Goal: Task Accomplishment & Management: Manage account settings

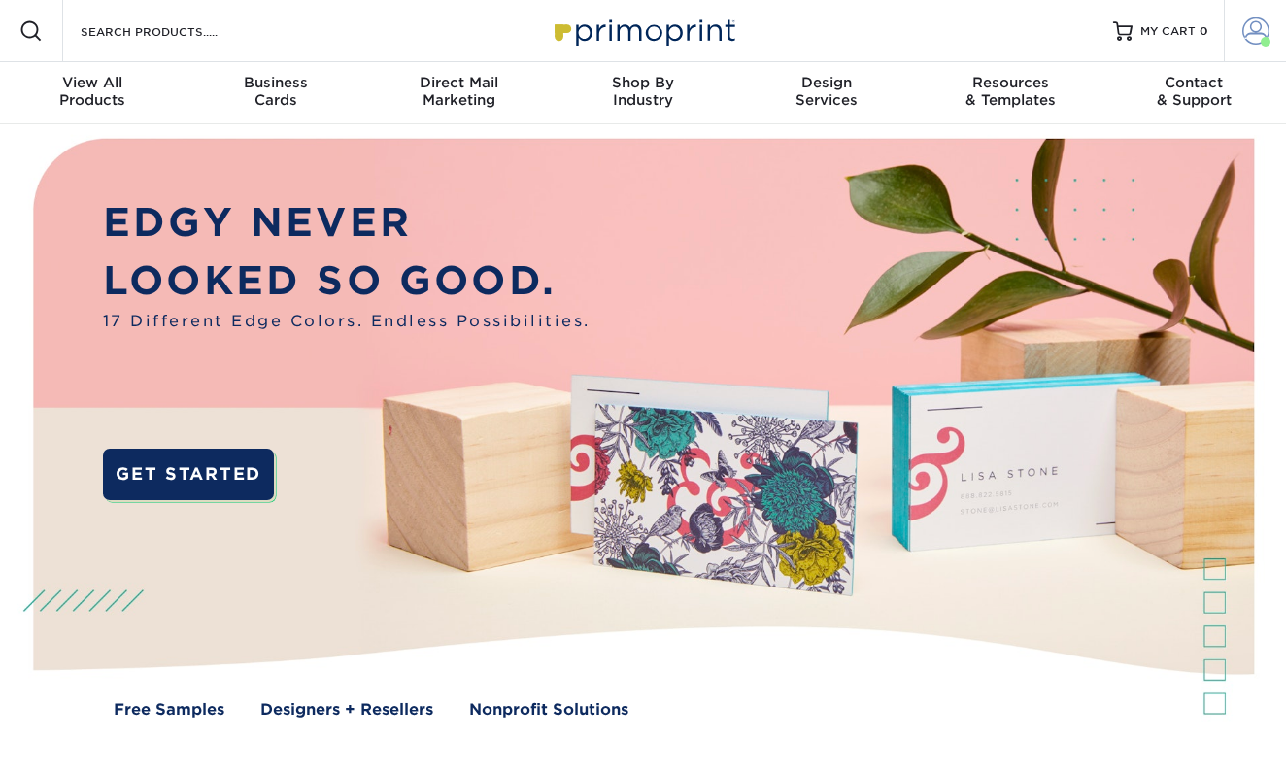
click at [1244, 27] on span at bounding box center [1255, 30] width 27 height 27
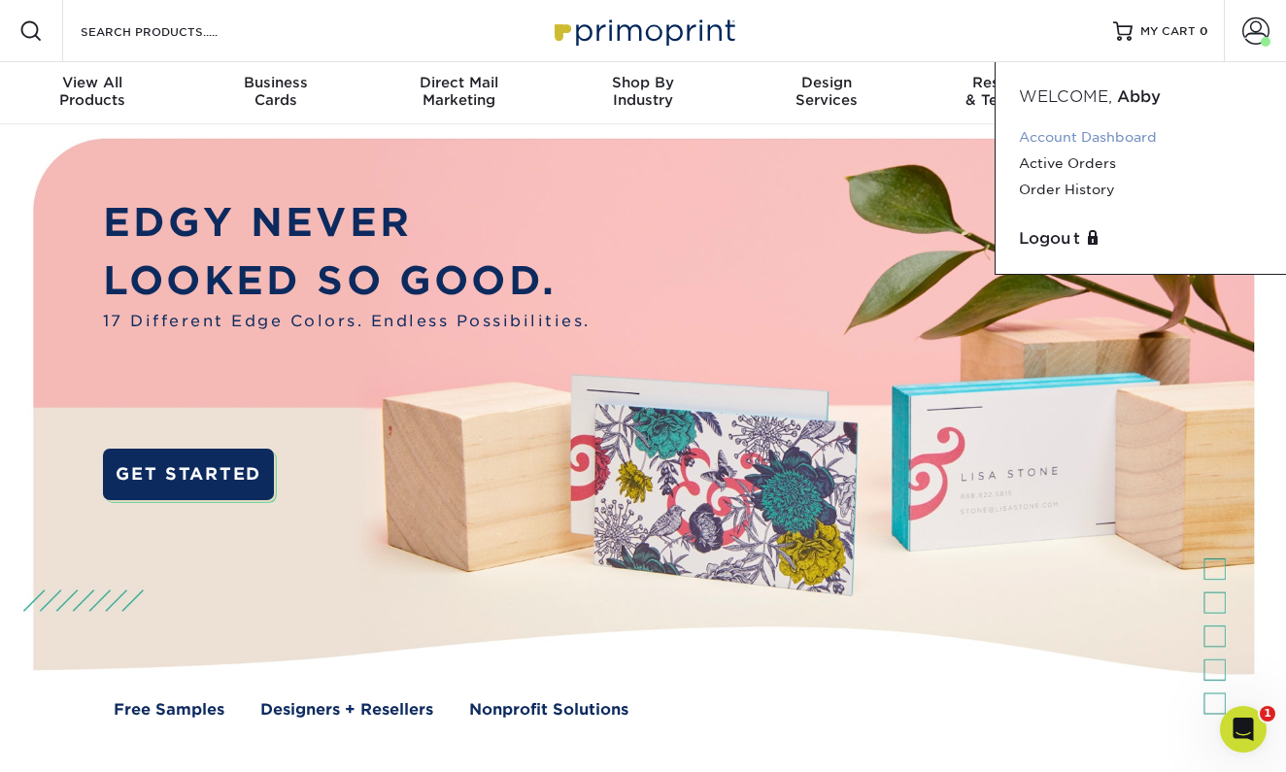
click at [1098, 140] on link "Account Dashboard" at bounding box center [1141, 137] width 244 height 26
click at [1073, 191] on link "Order History" at bounding box center [1141, 190] width 244 height 26
click at [1065, 193] on link "Order History" at bounding box center [1141, 190] width 244 height 26
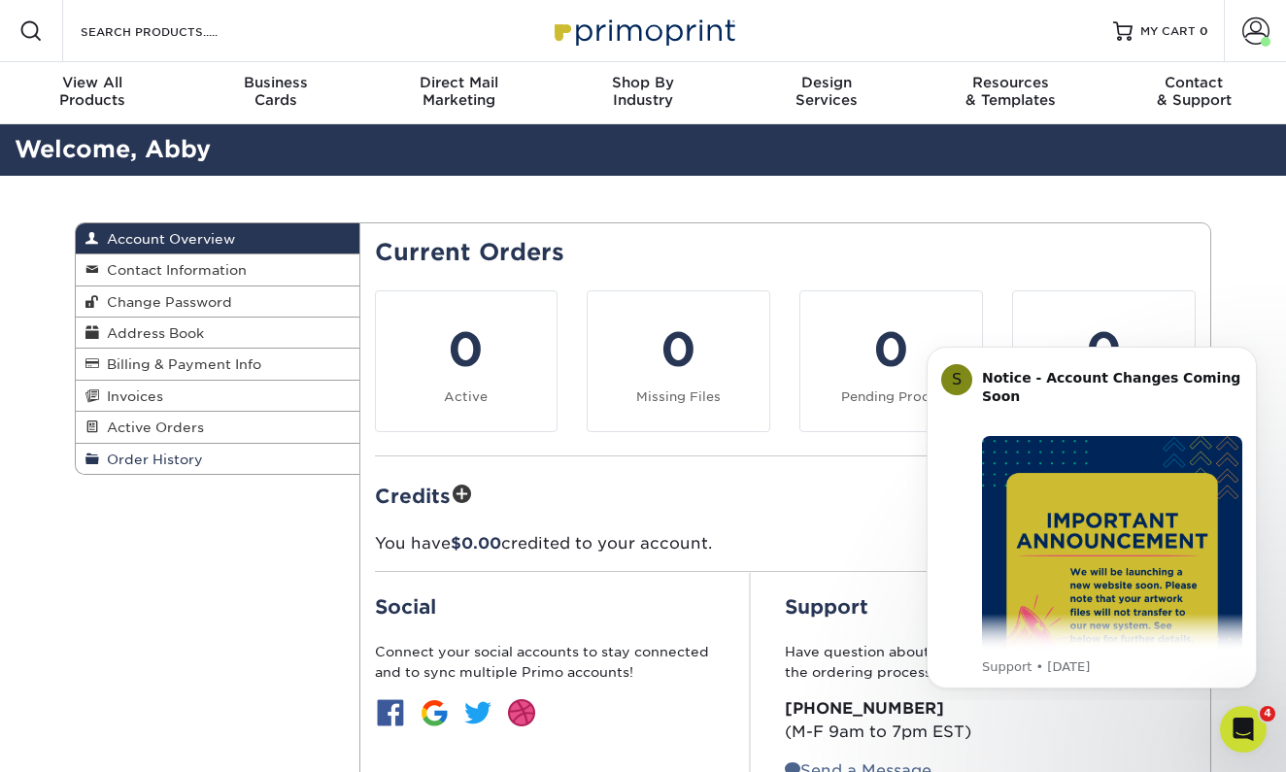
click at [147, 452] on span "Order History" at bounding box center [151, 460] width 104 height 16
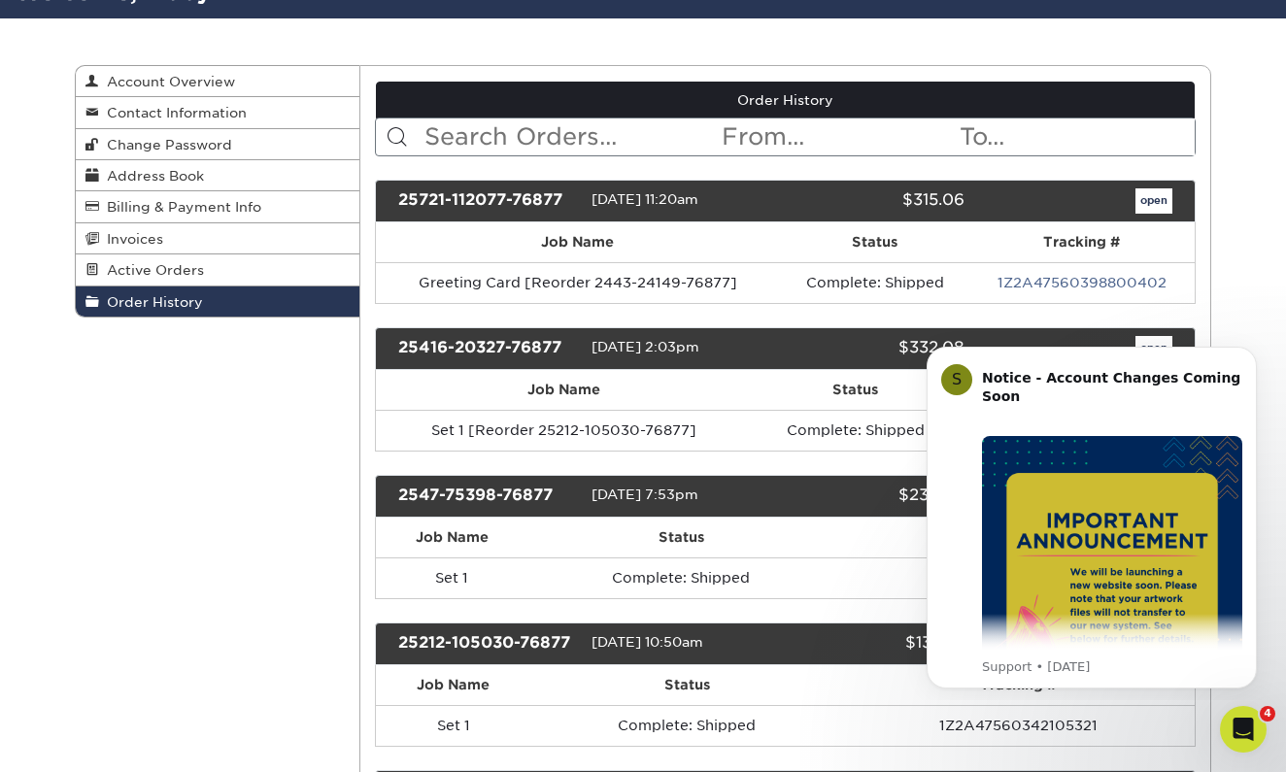
scroll to position [176, 0]
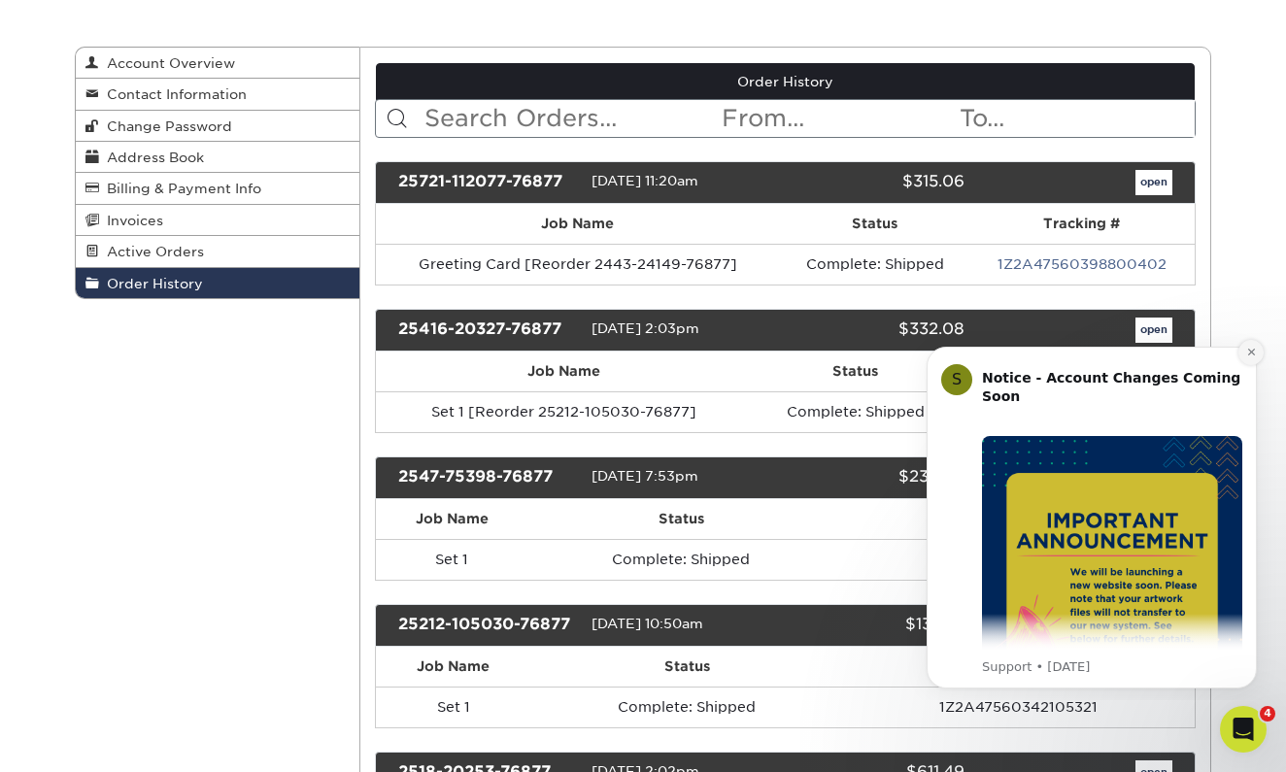
click at [1251, 350] on icon "Dismiss notification" at bounding box center [1251, 352] width 11 height 11
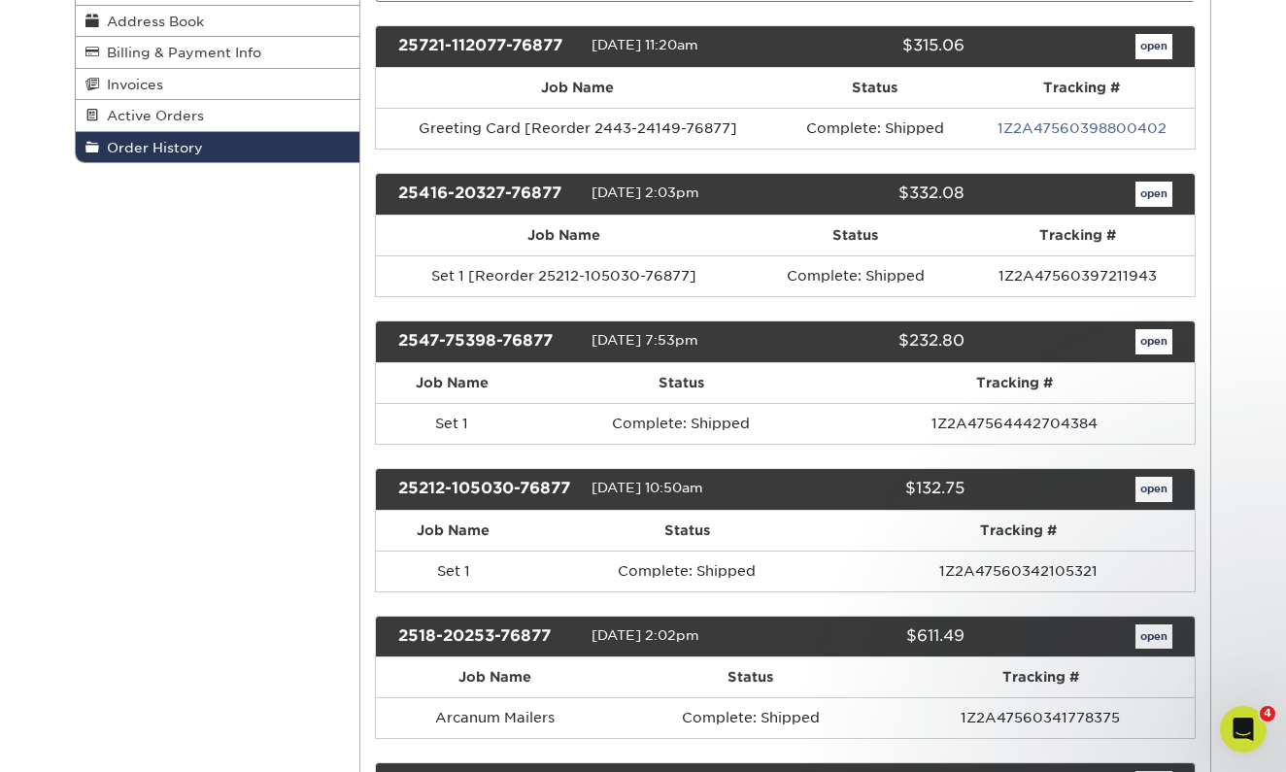
scroll to position [314, 0]
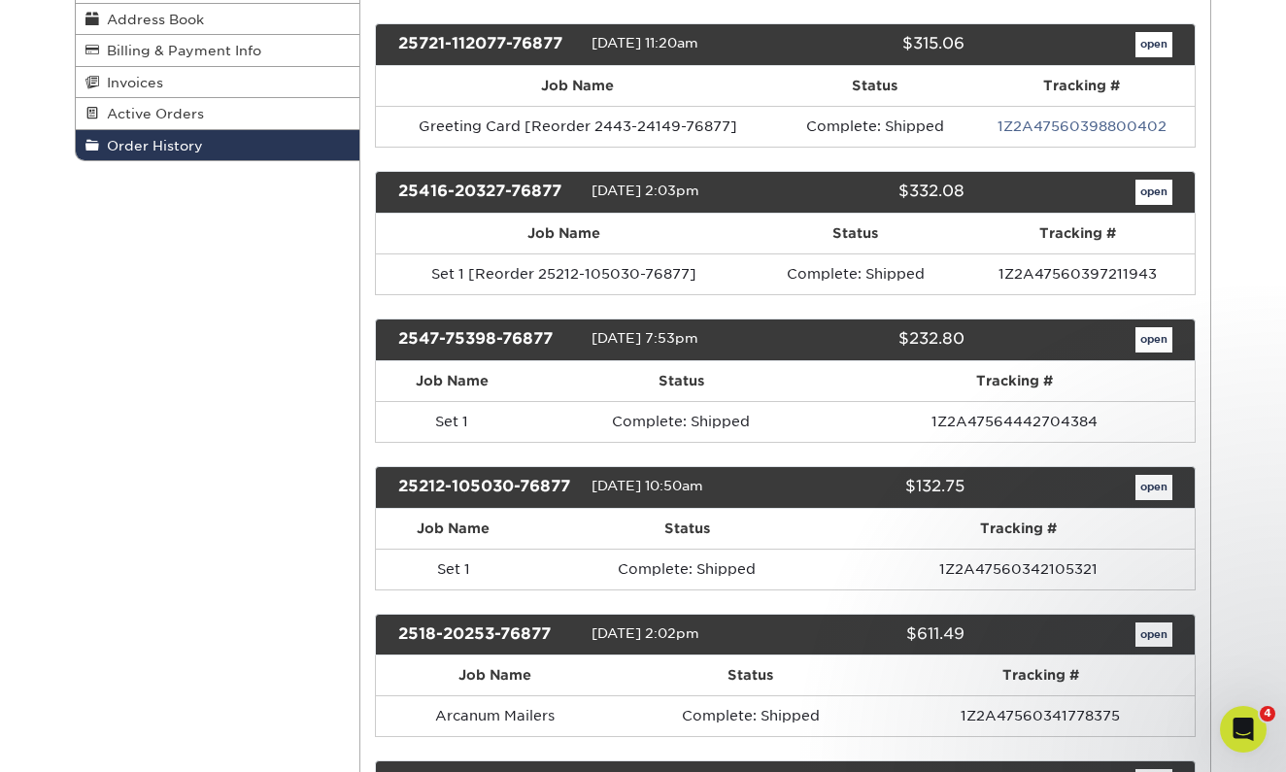
click at [1157, 486] on link "open" at bounding box center [1154, 487] width 37 height 25
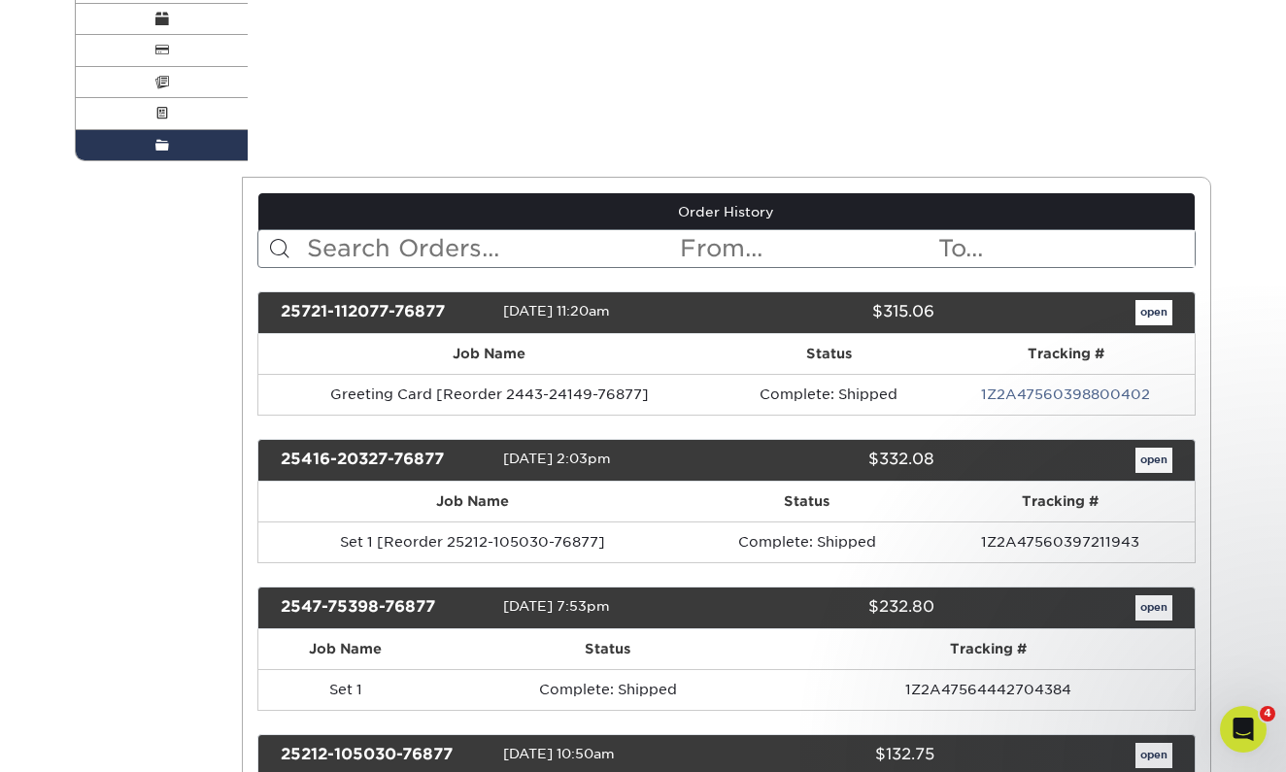
scroll to position [0, 0]
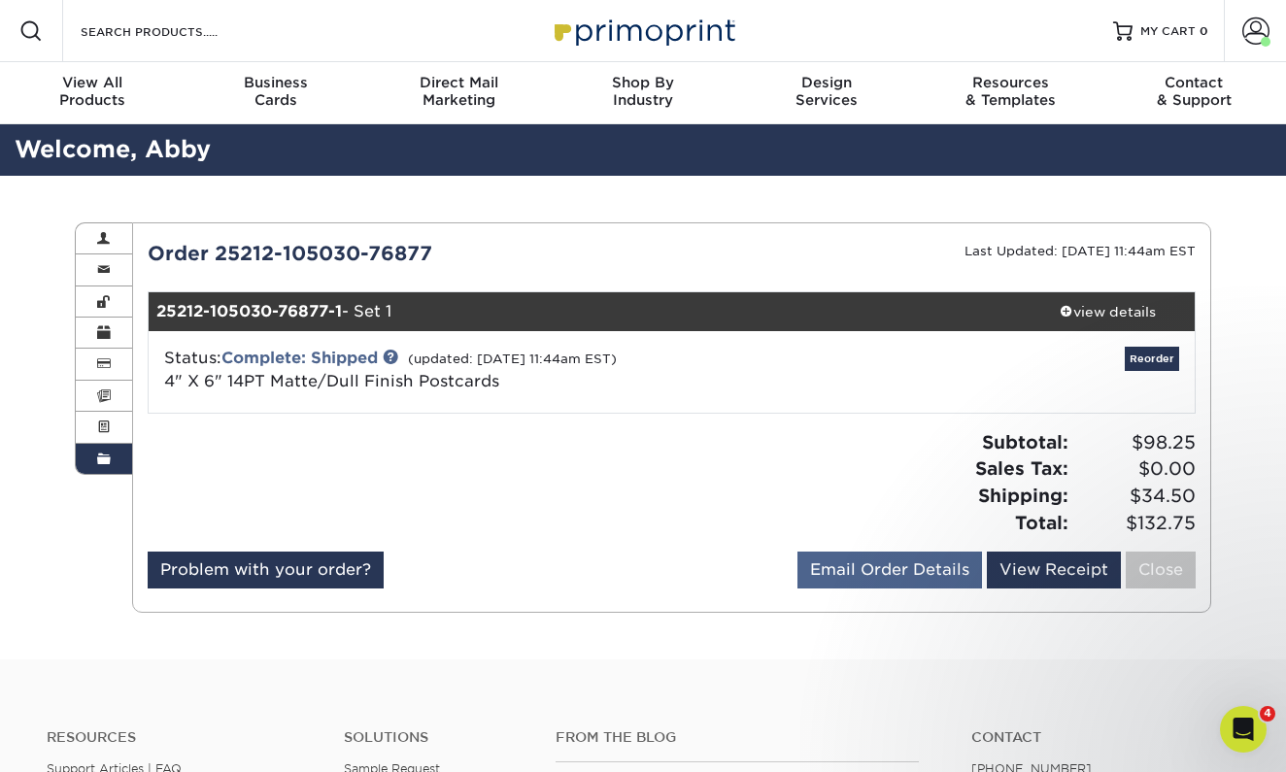
click at [910, 573] on link "Email Order Details" at bounding box center [890, 570] width 185 height 37
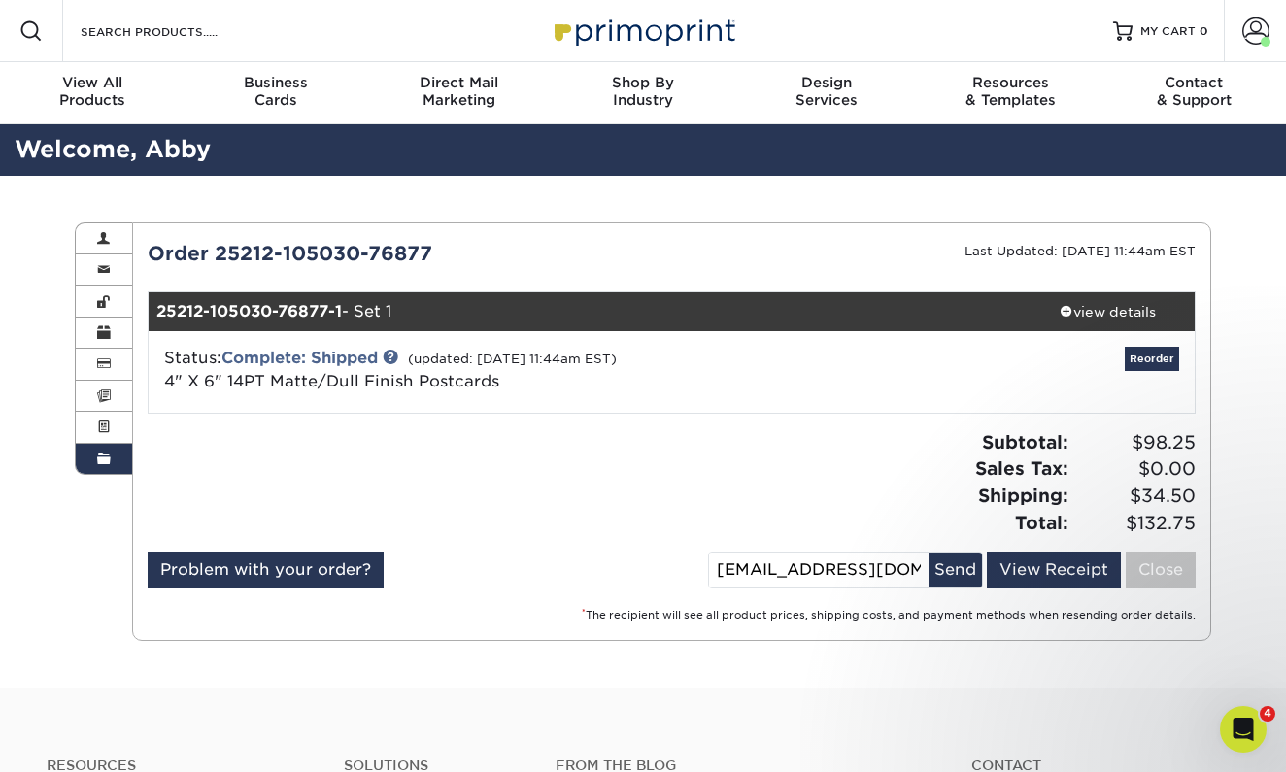
click at [919, 498] on div "Subtotal: $98.25 Sales Tax: $0.00 Shipping: $34.50 Total: $132.75" at bounding box center [940, 482] width 539 height 107
click at [1030, 565] on link "View Receipt" at bounding box center [1054, 570] width 134 height 37
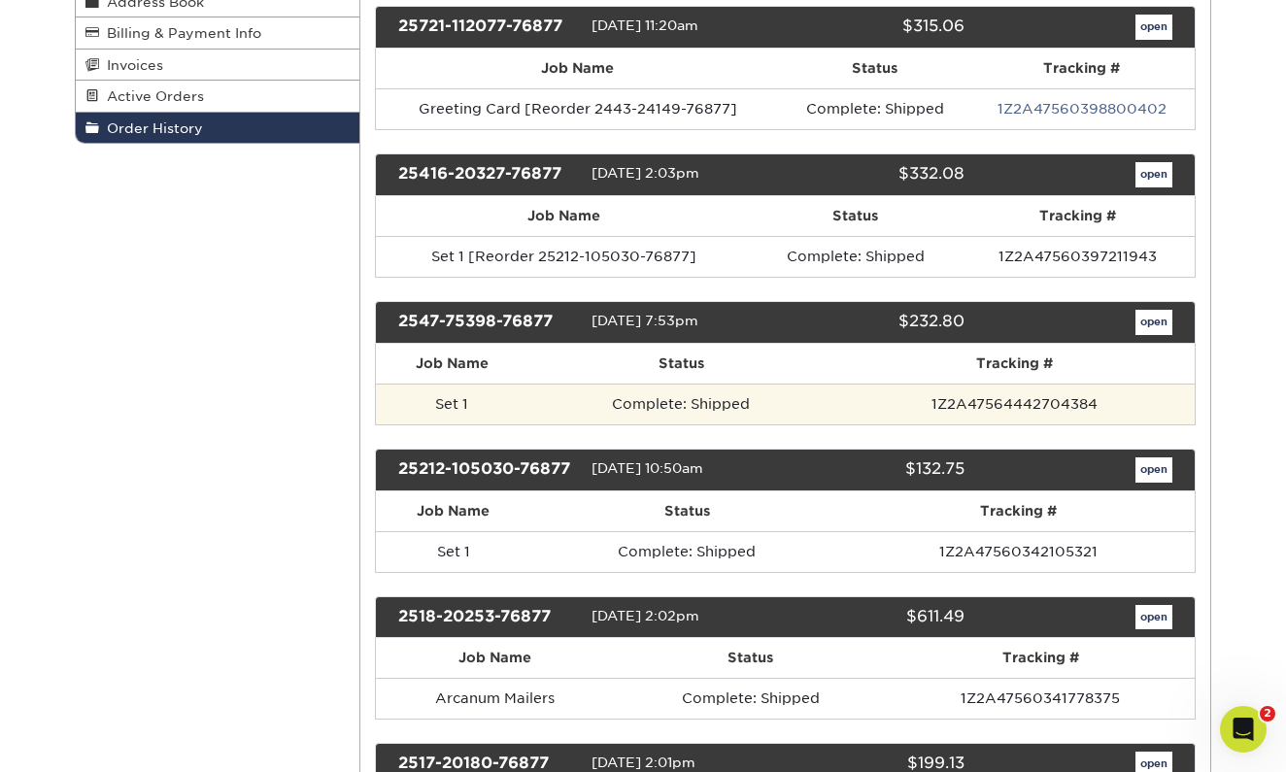
scroll to position [360, 0]
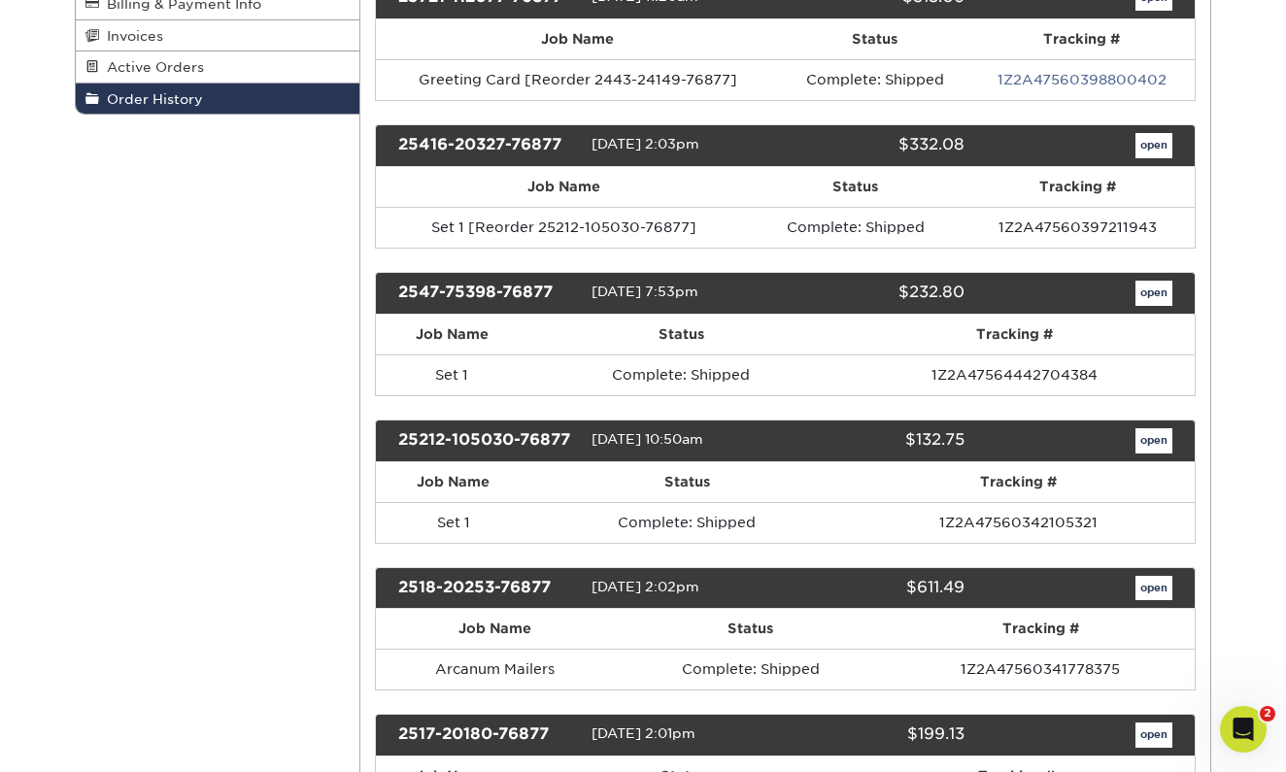
click at [1157, 300] on link "open" at bounding box center [1154, 293] width 37 height 25
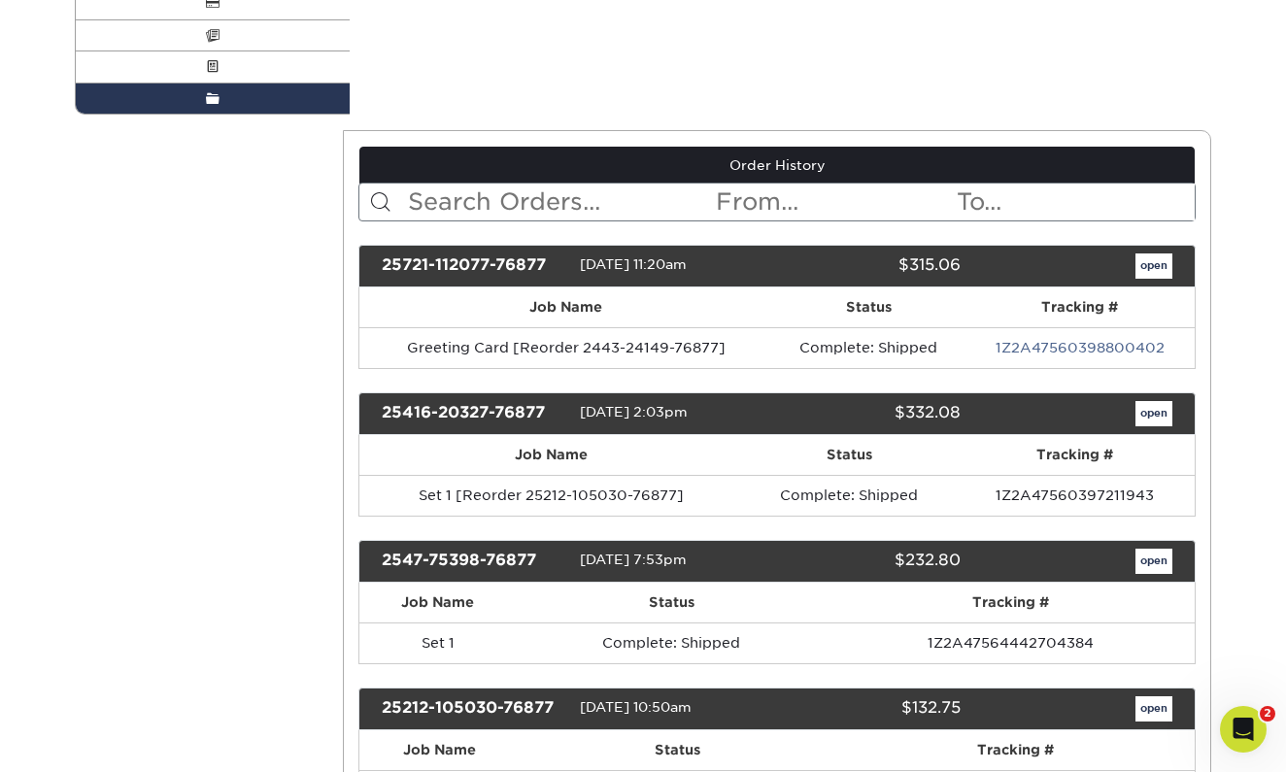
scroll to position [0, 0]
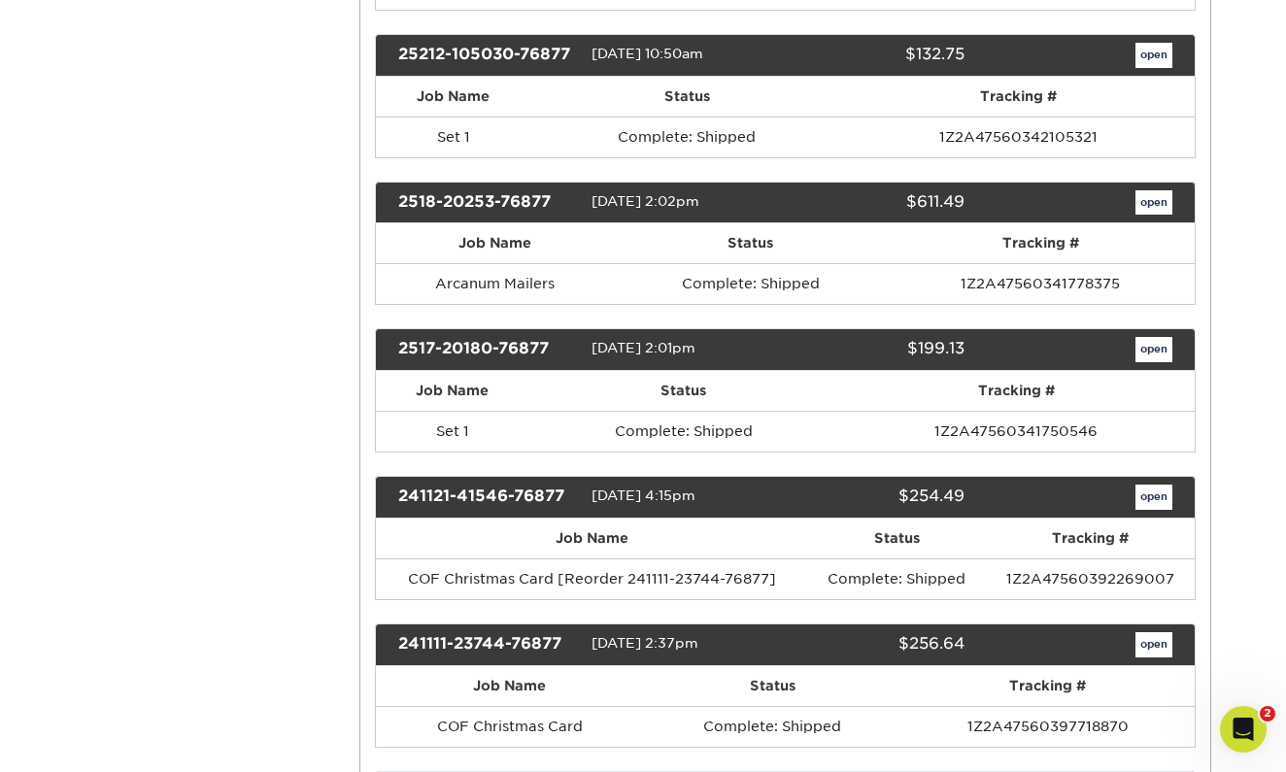
scroll to position [745, 0]
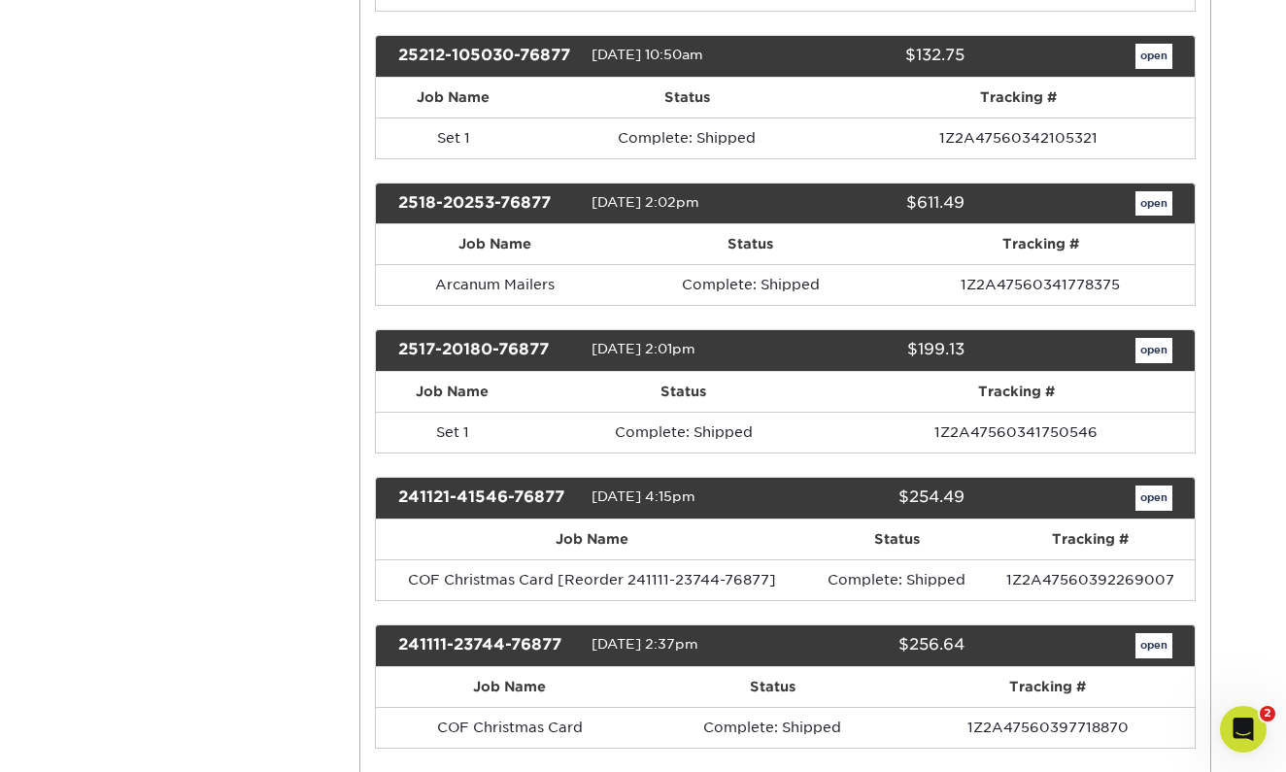
click at [1163, 343] on link "open" at bounding box center [1154, 350] width 37 height 25
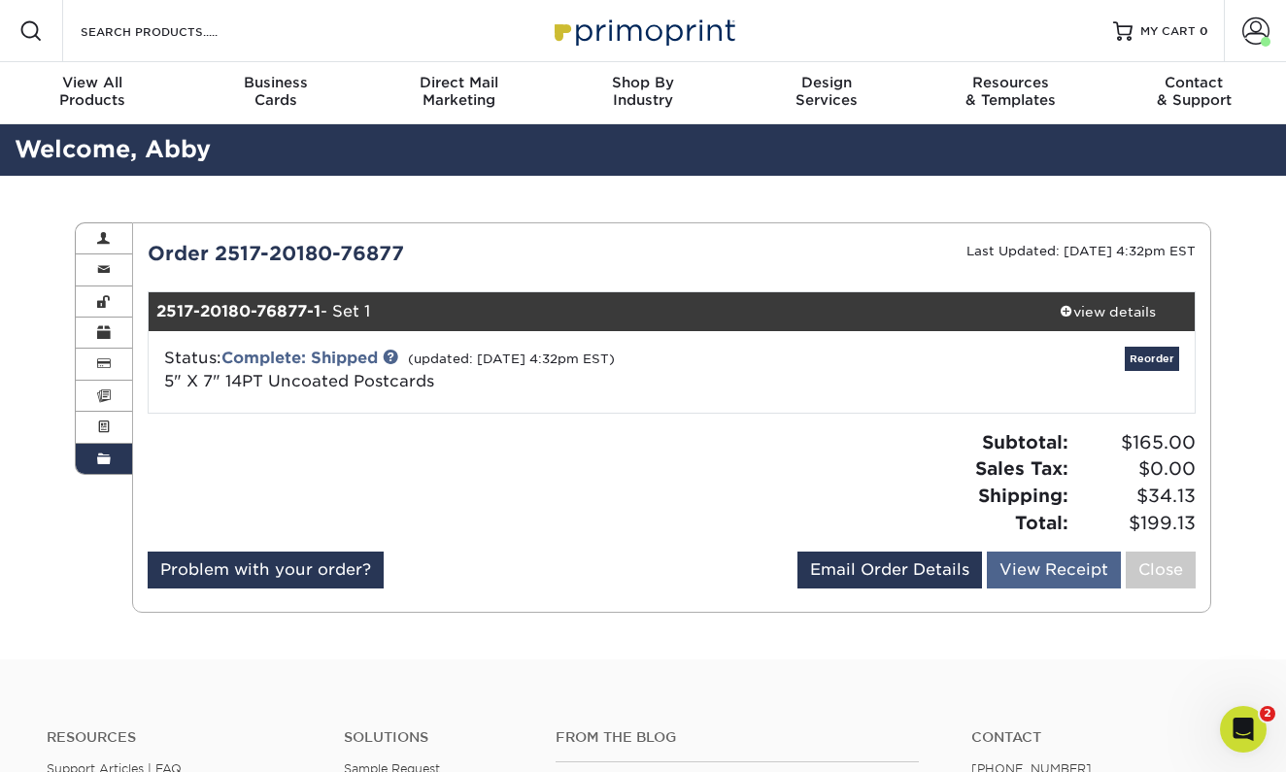
click at [1064, 567] on link "View Receipt" at bounding box center [1054, 570] width 134 height 37
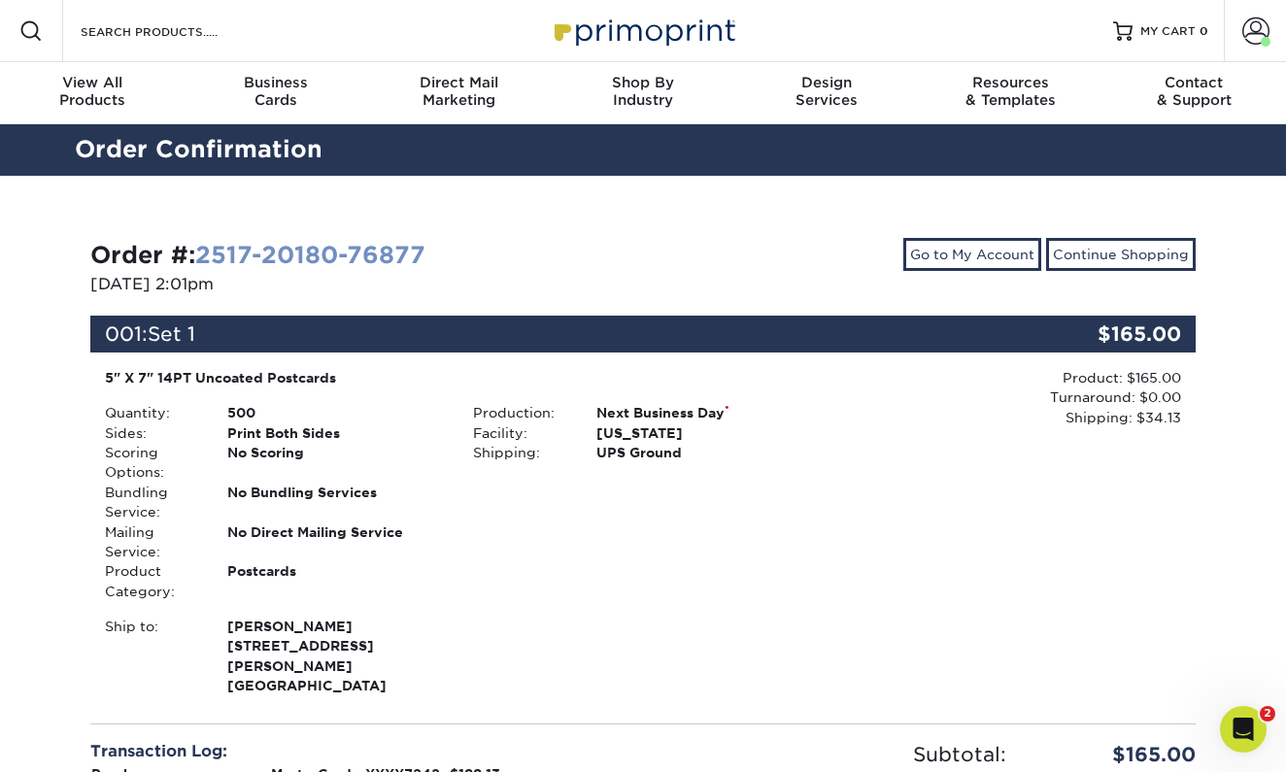
click at [363, 251] on link "2517-20180-76877" at bounding box center [310, 255] width 230 height 28
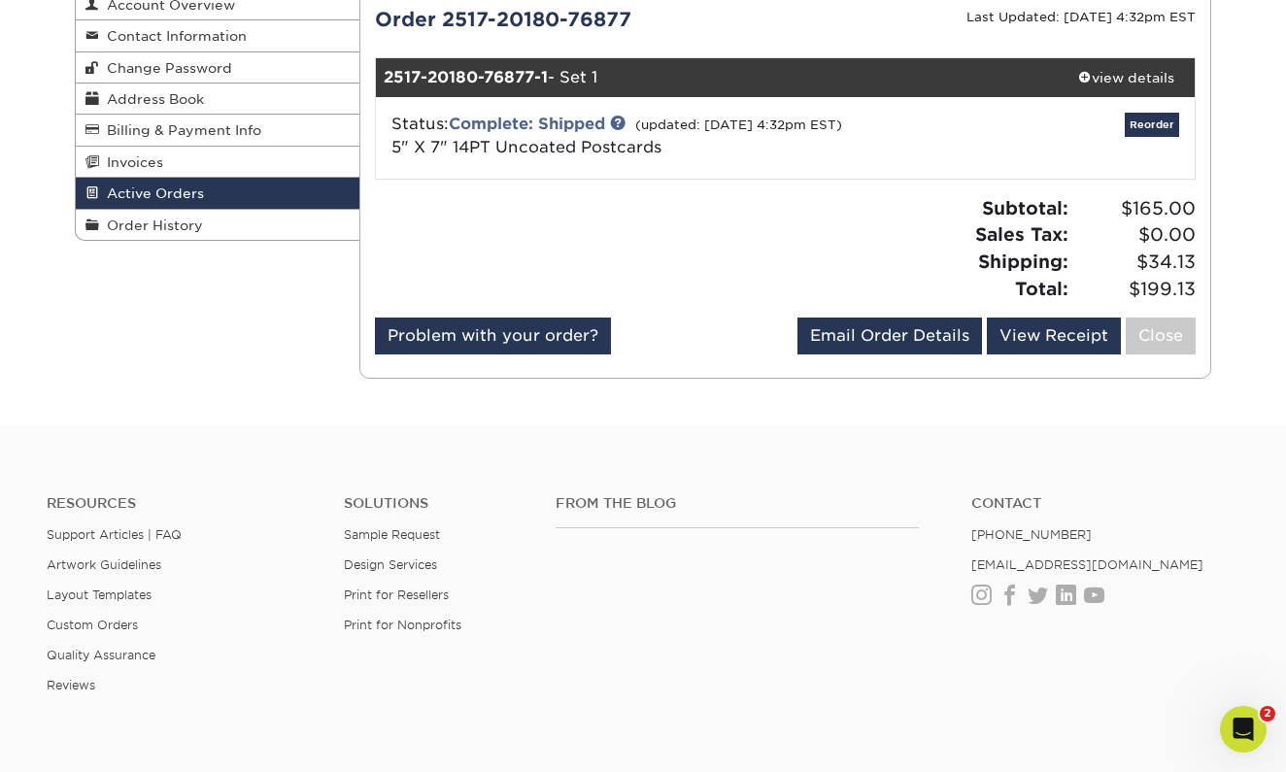
scroll to position [225, 0]
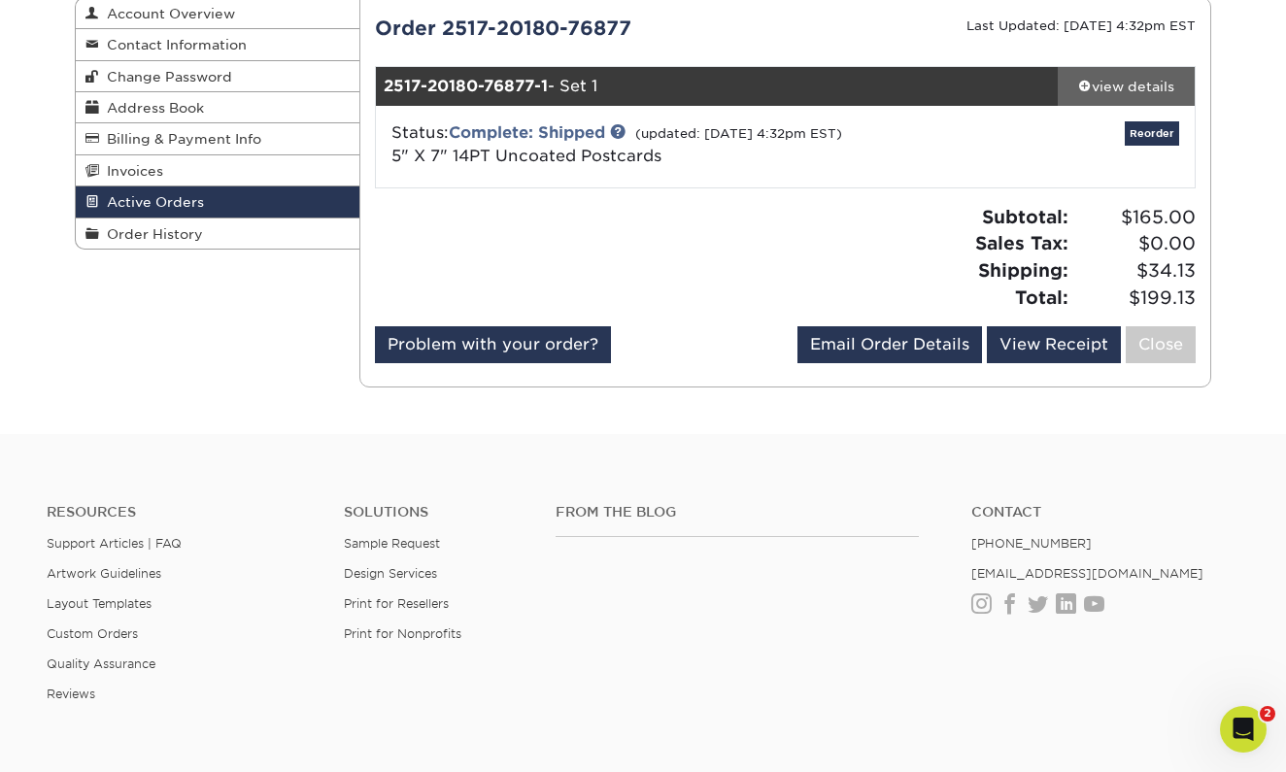
click at [1117, 90] on div "view details" at bounding box center [1126, 86] width 137 height 19
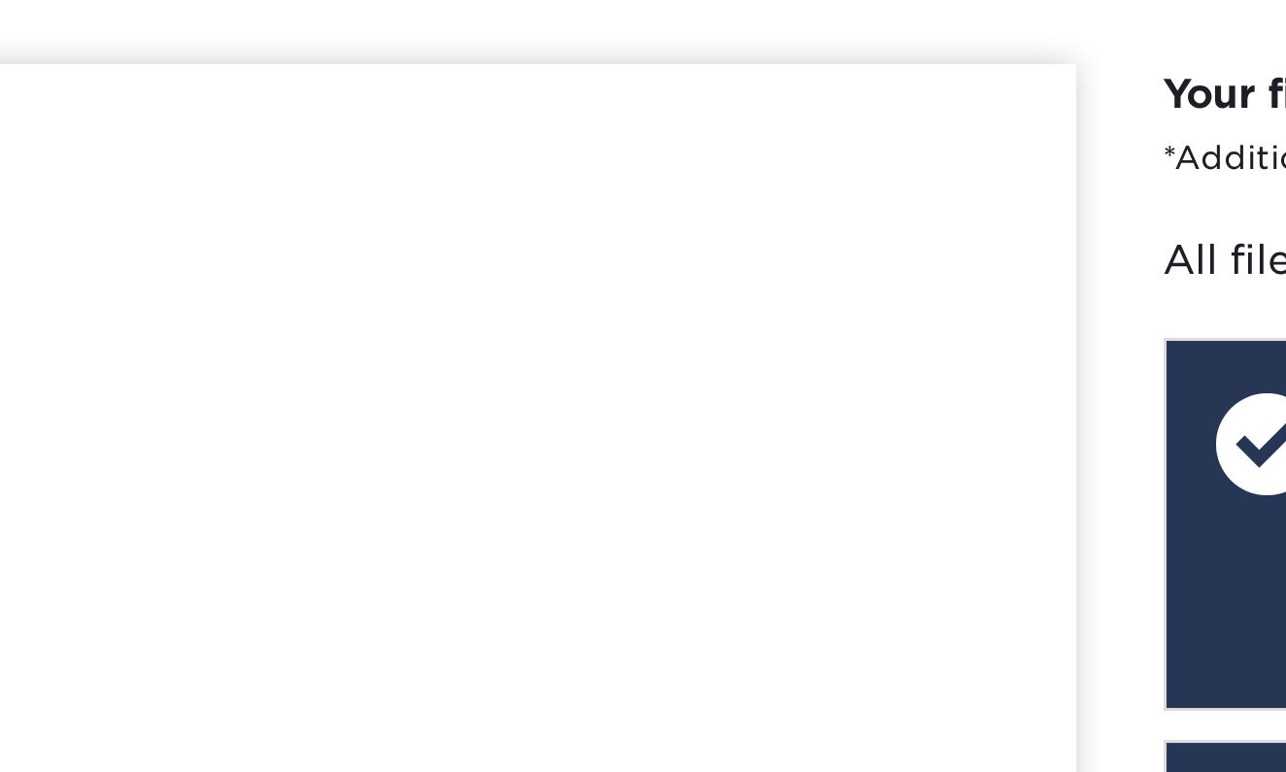
scroll to position [390, 0]
